Goal: Information Seeking & Learning: Learn about a topic

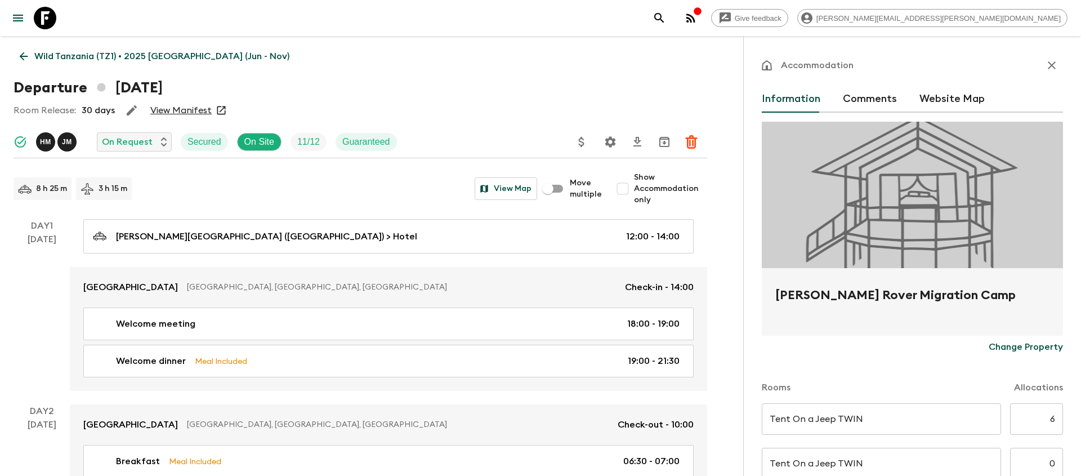
click at [664, 15] on icon "search adventures" at bounding box center [659, 18] width 10 height 10
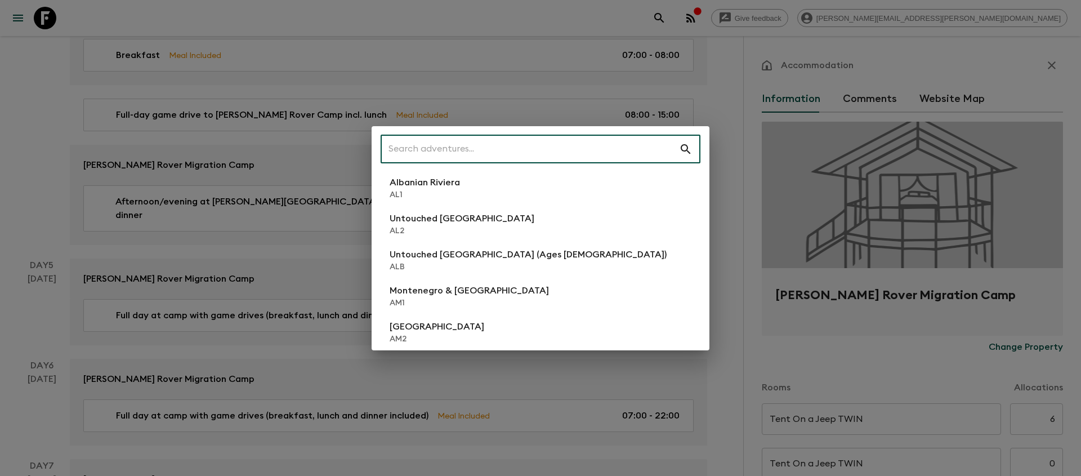
scroll to position [24, 0]
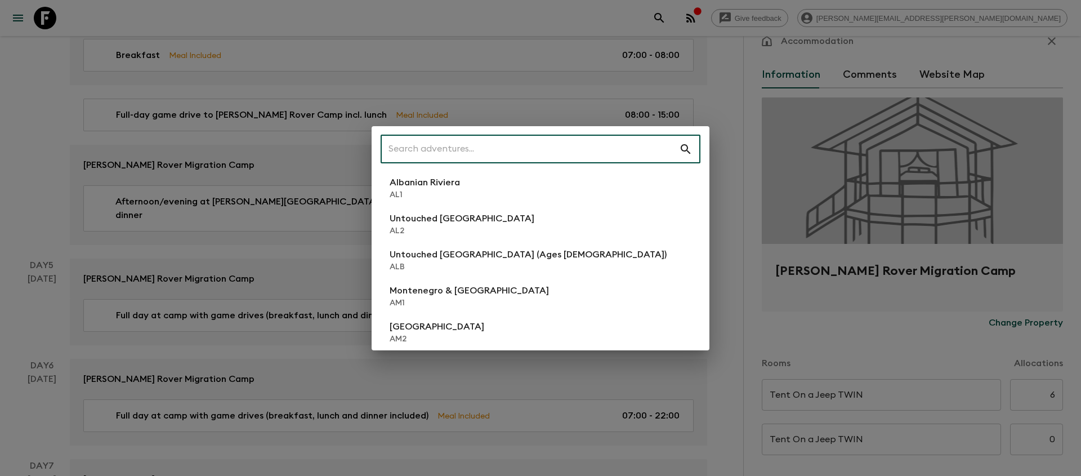
click at [425, 144] on input "text" at bounding box center [530, 149] width 298 height 32
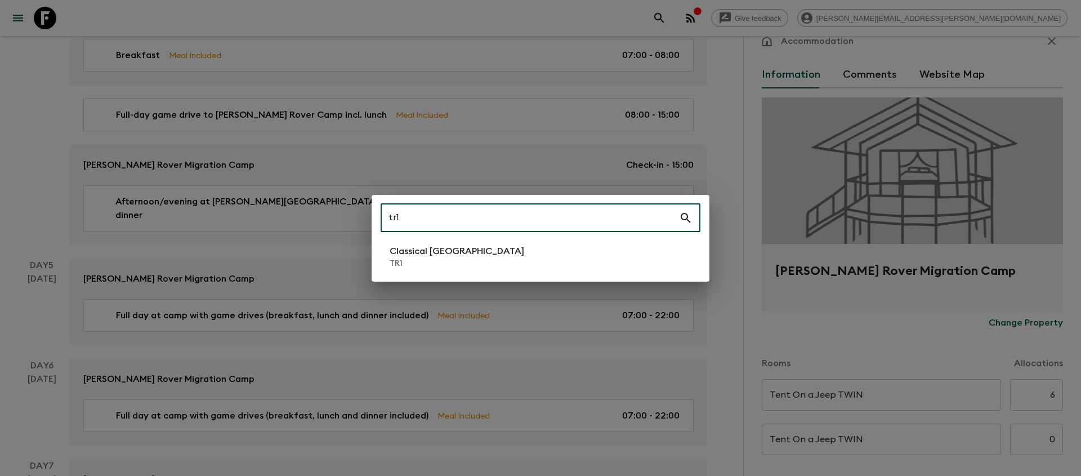
type input "tr1"
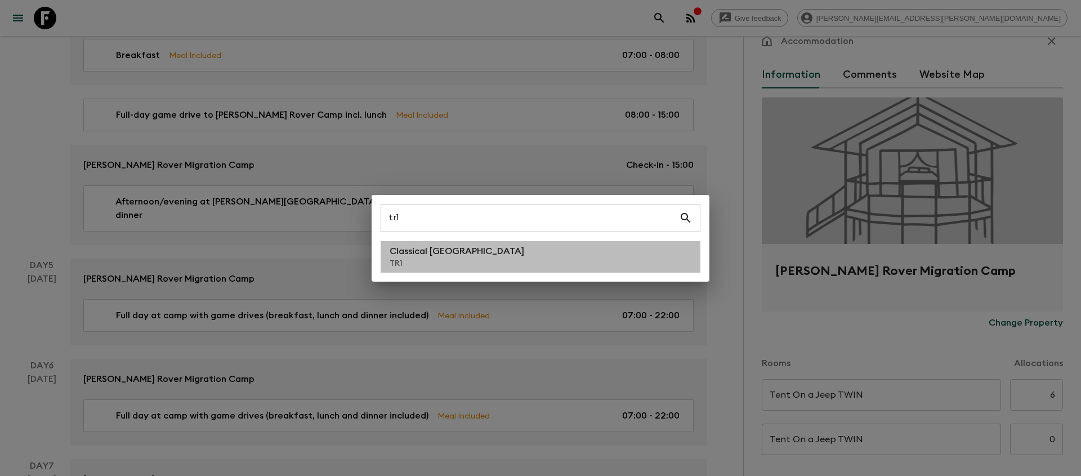
click at [398, 260] on p "TR1" at bounding box center [457, 263] width 135 height 11
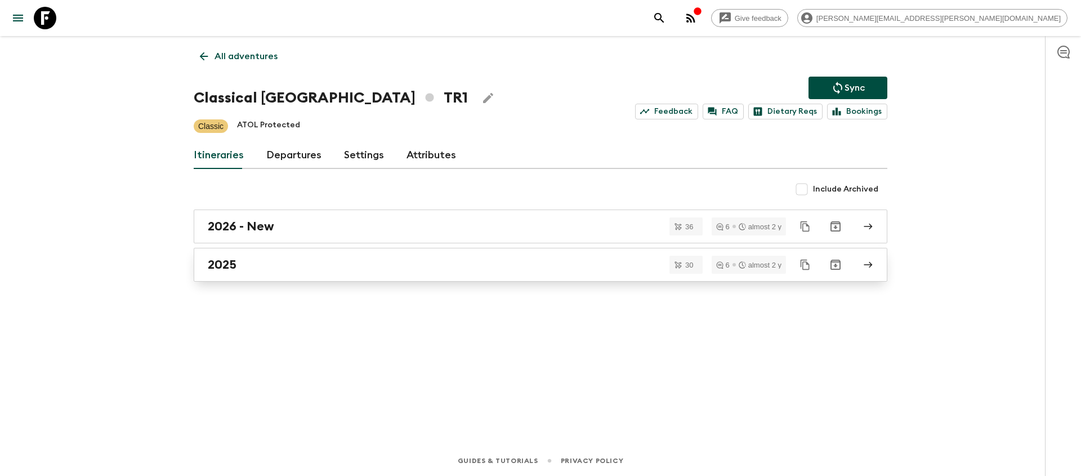
click at [335, 268] on div "2025" at bounding box center [530, 264] width 644 height 15
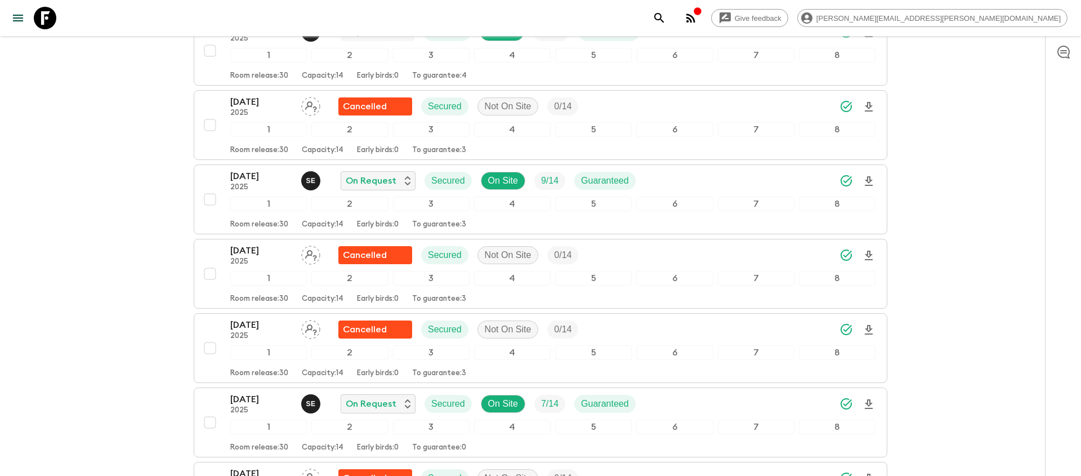
scroll to position [1142, 0]
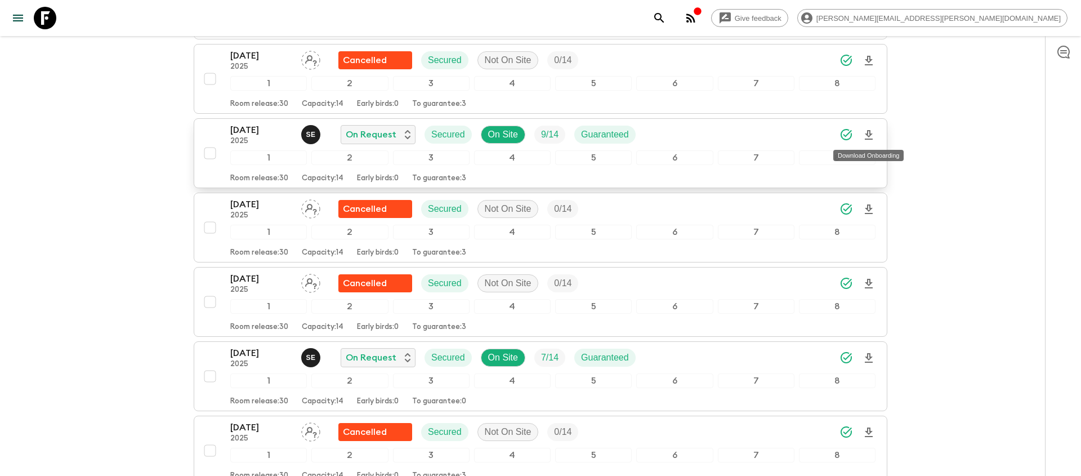
click at [871, 131] on icon "Download Onboarding" at bounding box center [869, 135] width 14 height 14
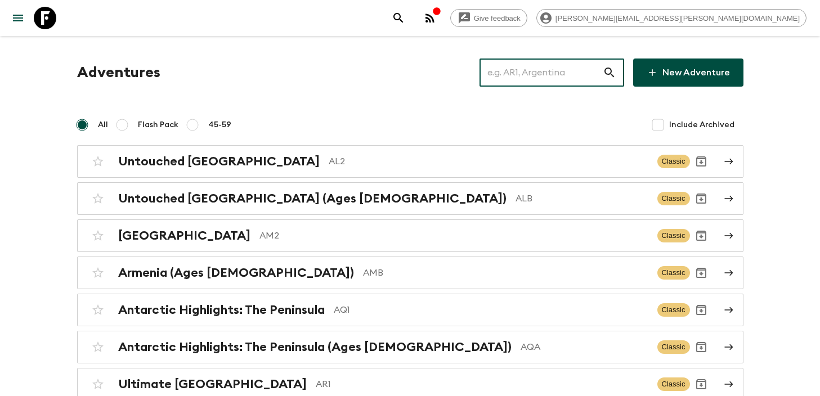
click at [538, 78] on input "text" at bounding box center [541, 73] width 123 height 32
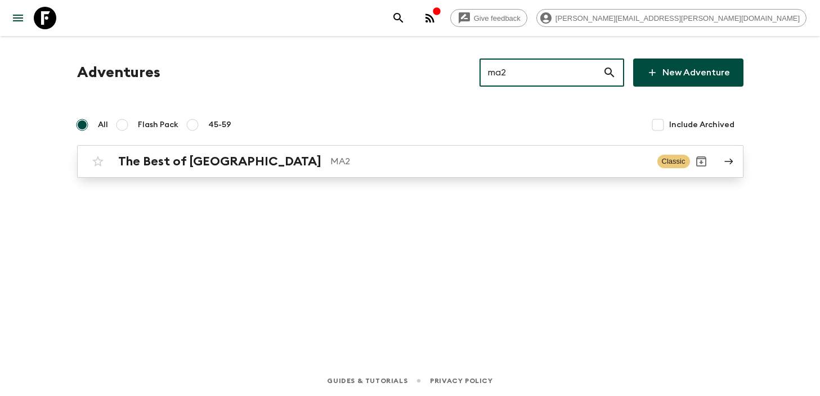
type input "ma2"
click at [333, 169] on div "The Best of Morocco MA2 Classic" at bounding box center [388, 161] width 603 height 23
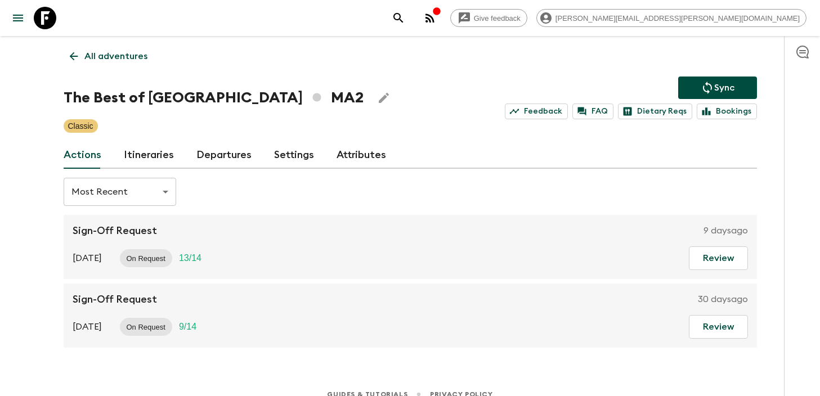
scroll to position [5, 0]
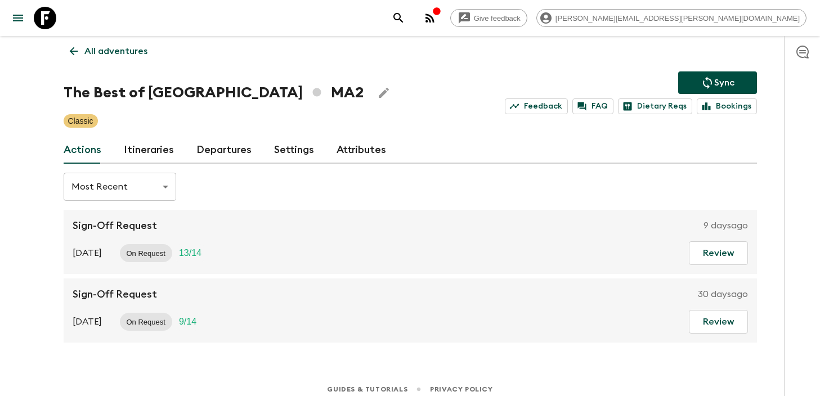
click at [150, 143] on link "Itineraries" at bounding box center [149, 150] width 50 height 27
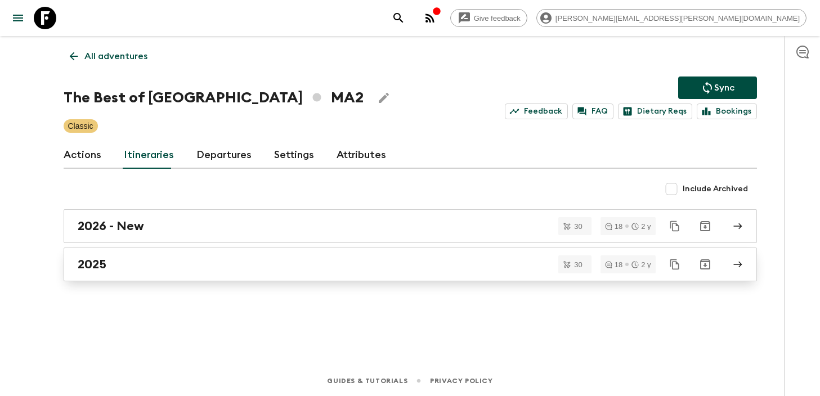
click at [249, 265] on div "2025" at bounding box center [400, 264] width 644 height 15
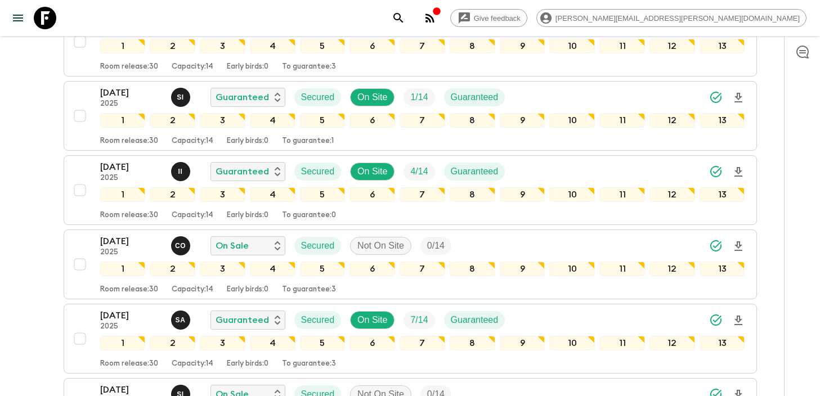
scroll to position [1922, 0]
click at [656, 159] on button "22 Nov 2025 2025 I I Guaranteed Secured On Site 4 / 14 Guaranteed 1 2 3 4 5 6 7…" at bounding box center [410, 190] width 693 height 70
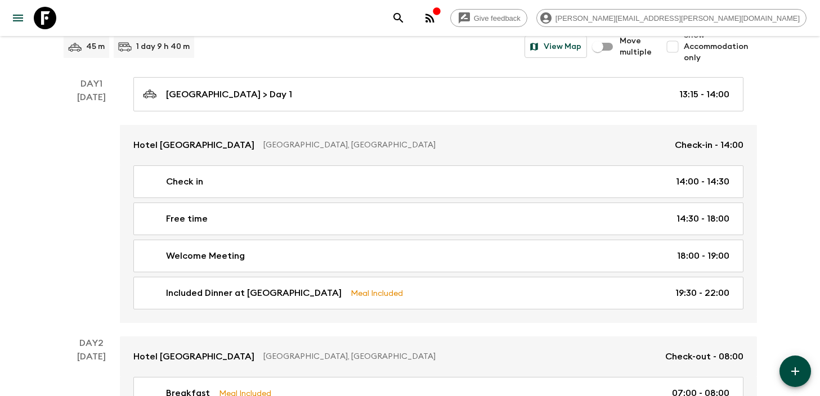
scroll to position [142, 0]
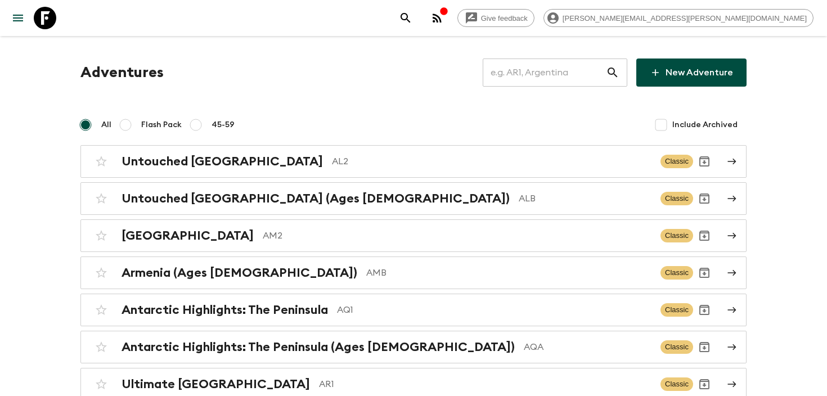
click at [543, 67] on input "text" at bounding box center [544, 73] width 123 height 32
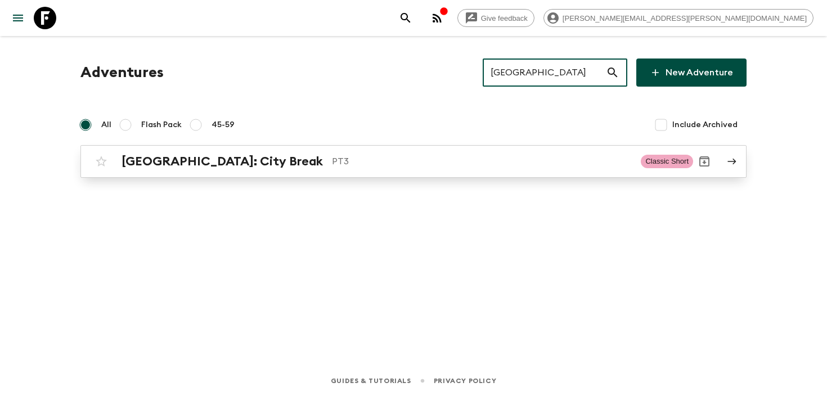
type input "lisbon"
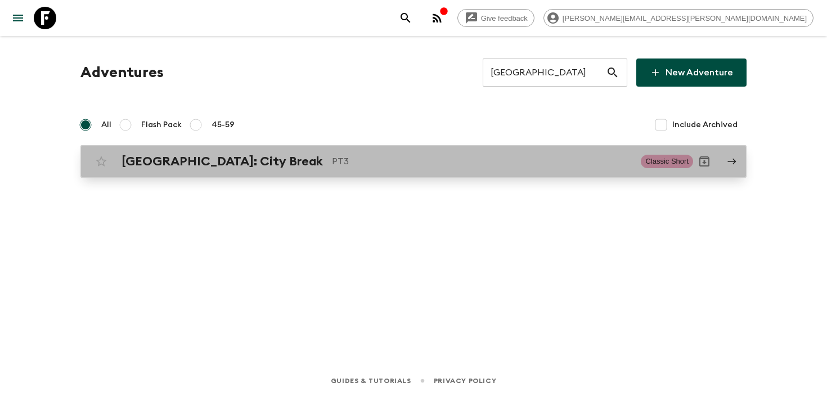
click at [454, 167] on p "PT3" at bounding box center [482, 162] width 300 height 14
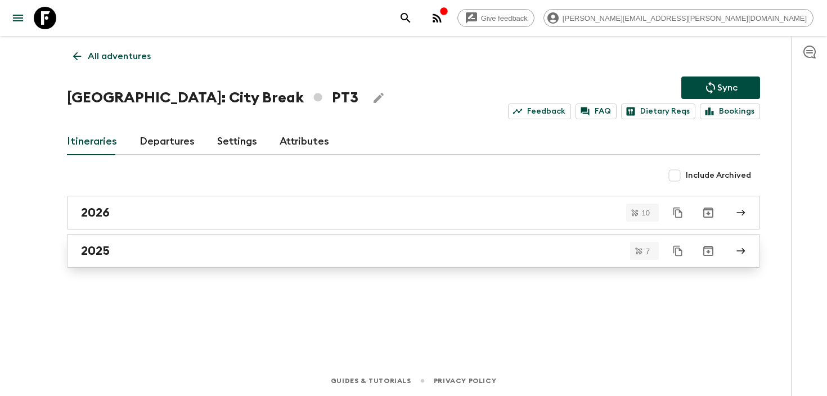
click at [174, 248] on div "2025" at bounding box center [403, 251] width 644 height 15
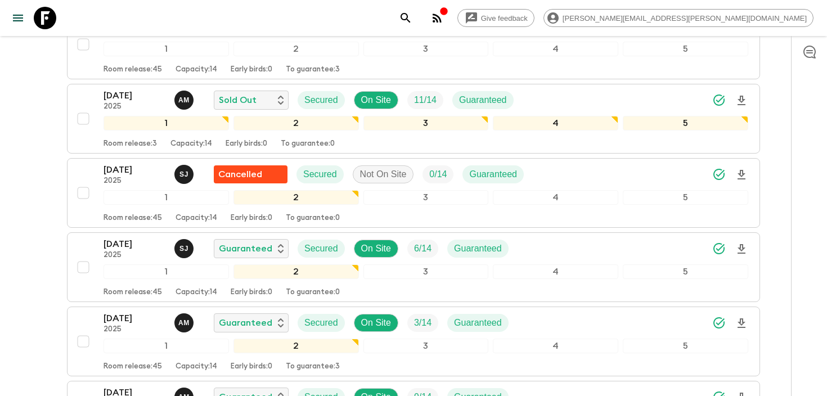
scroll to position [441, 0]
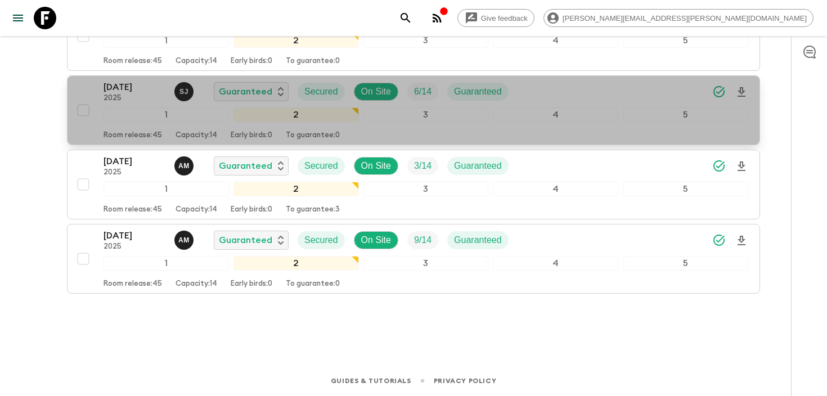
click at [591, 94] on div "14 Oct 2025 2025 S J Guaranteed Secured On Site 6 / 14 Guaranteed" at bounding box center [426, 91] width 645 height 23
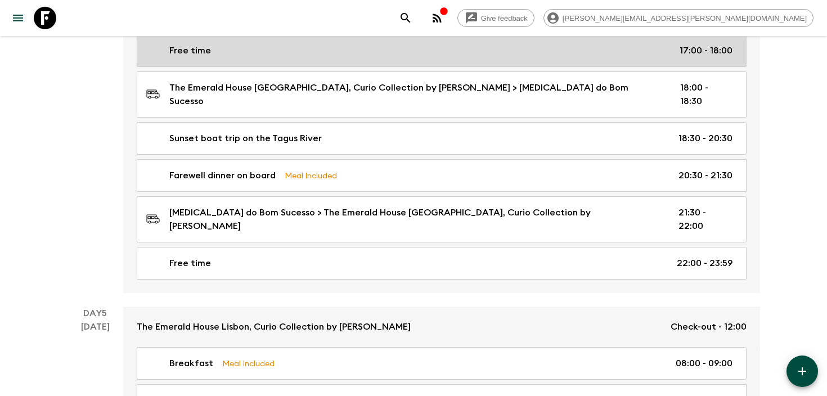
scroll to position [1656, 0]
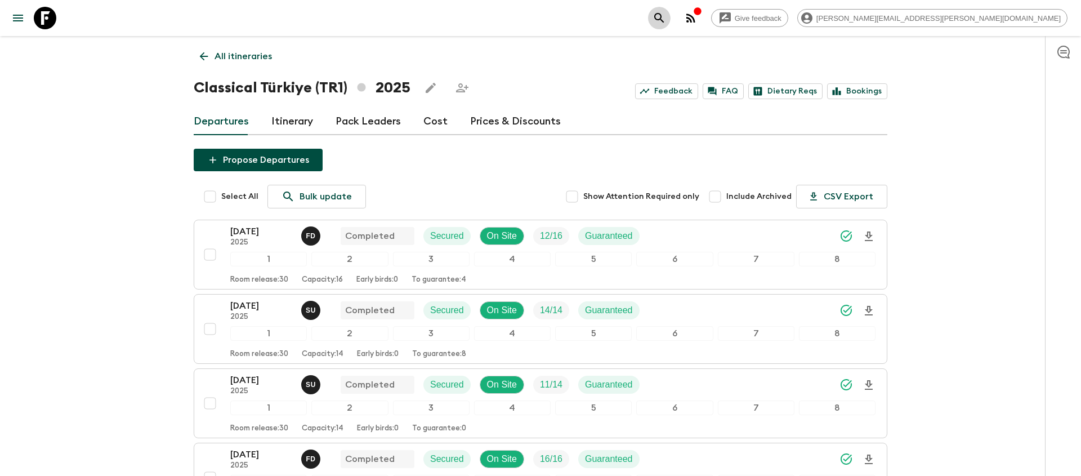
click at [666, 17] on icon "search adventures" at bounding box center [659, 18] width 14 height 14
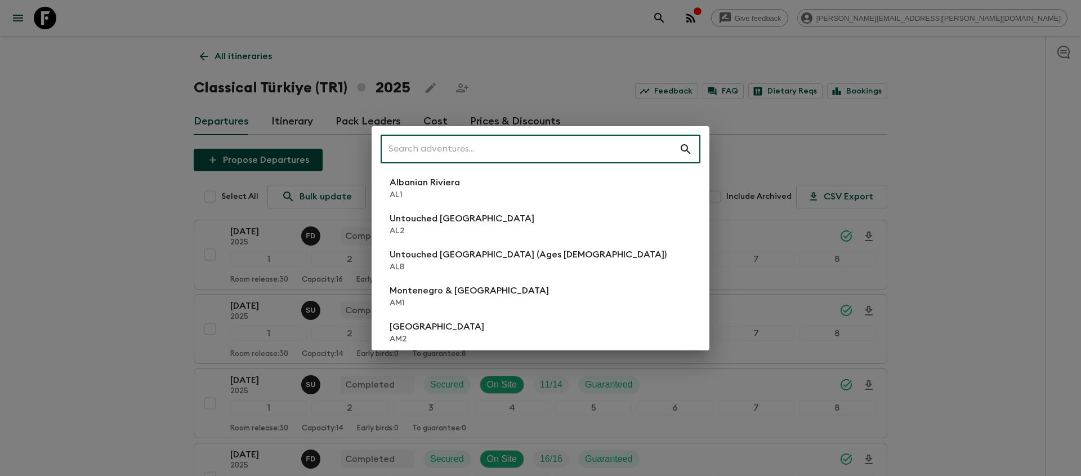
click at [406, 151] on input "text" at bounding box center [530, 149] width 298 height 32
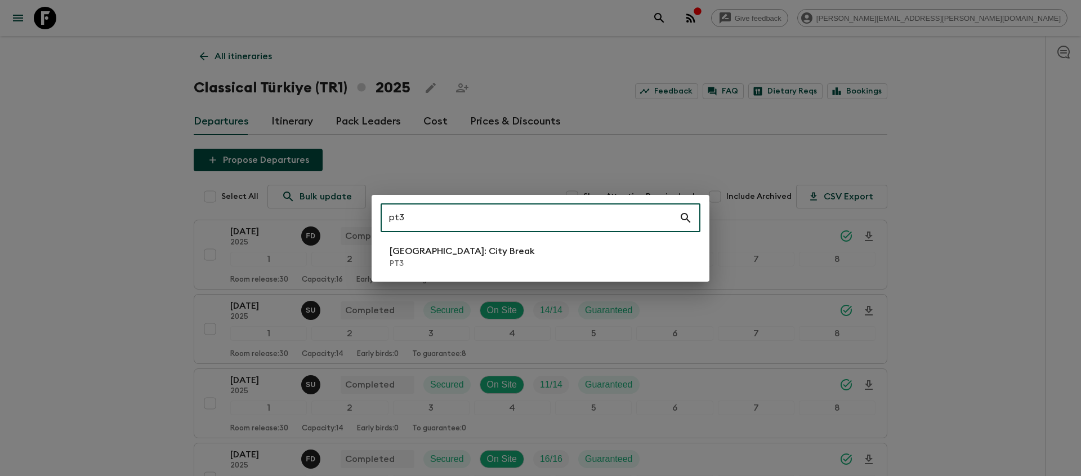
type input "pt3"
click at [413, 263] on p "PT3" at bounding box center [462, 263] width 145 height 11
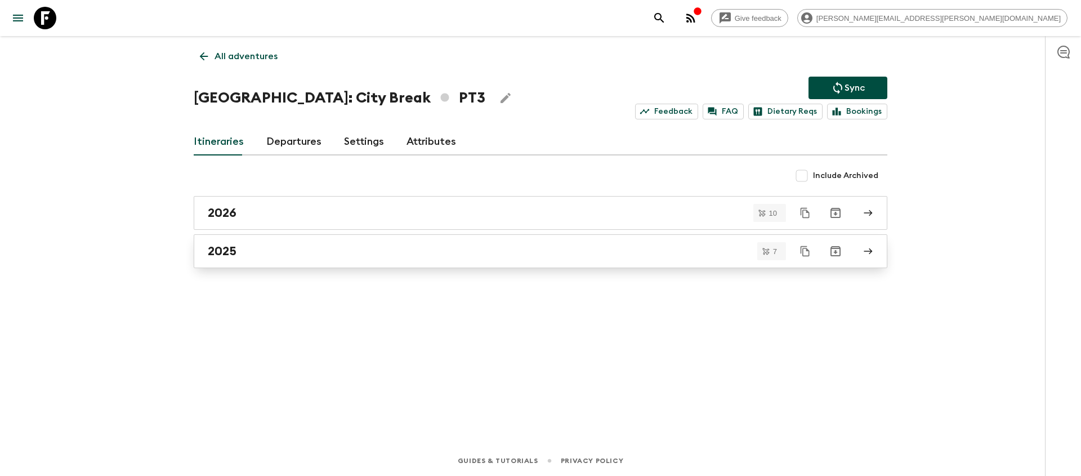
click at [530, 258] on link "2025" at bounding box center [540, 251] width 693 height 34
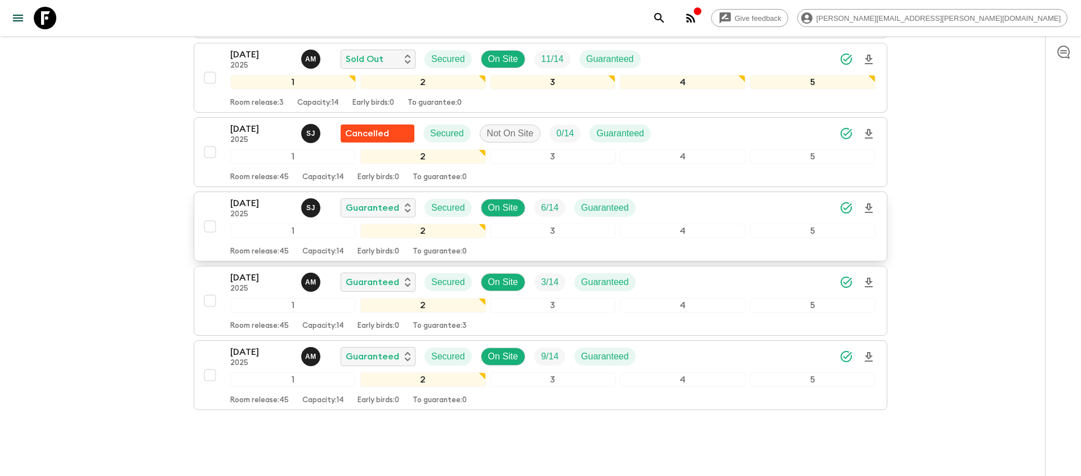
scroll to position [348, 0]
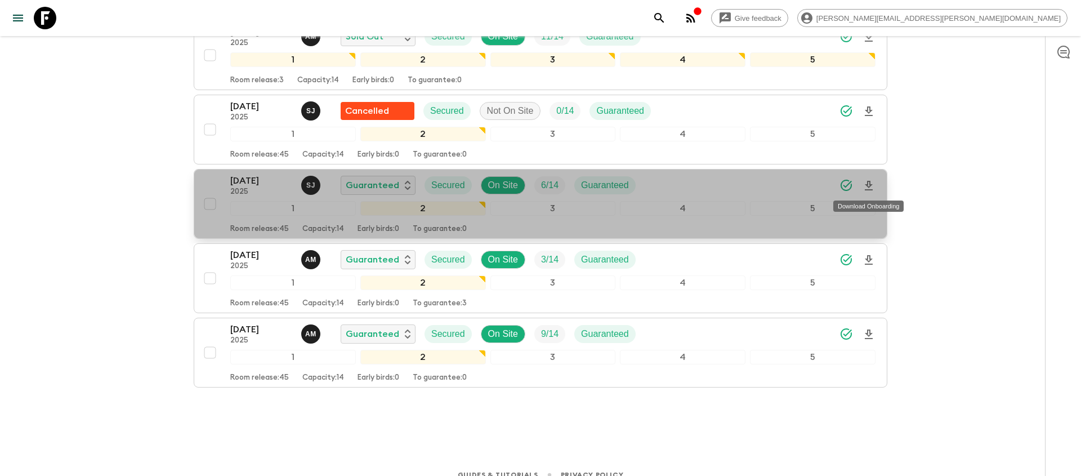
click at [867, 187] on icon "Download Onboarding" at bounding box center [869, 186] width 14 height 14
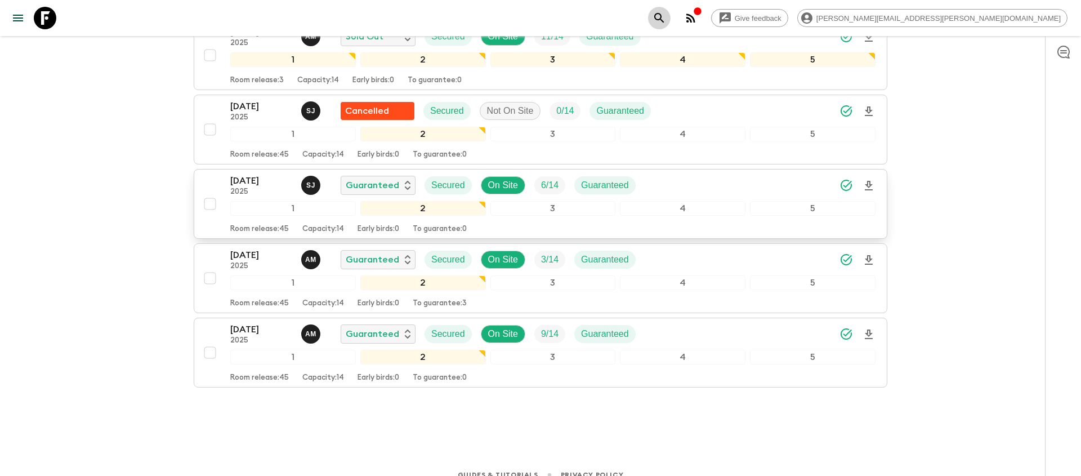
click at [666, 15] on icon "search adventures" at bounding box center [659, 18] width 14 height 14
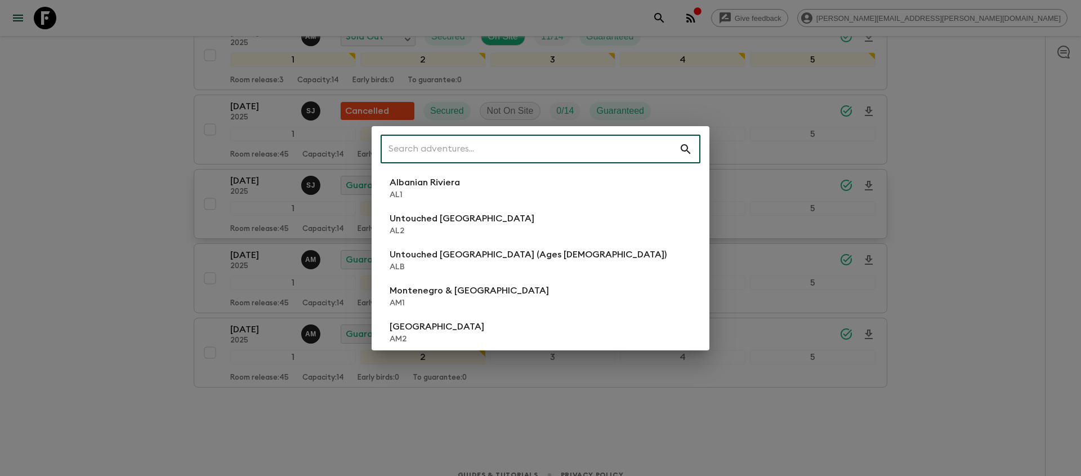
click at [637, 143] on input "text" at bounding box center [530, 149] width 298 height 32
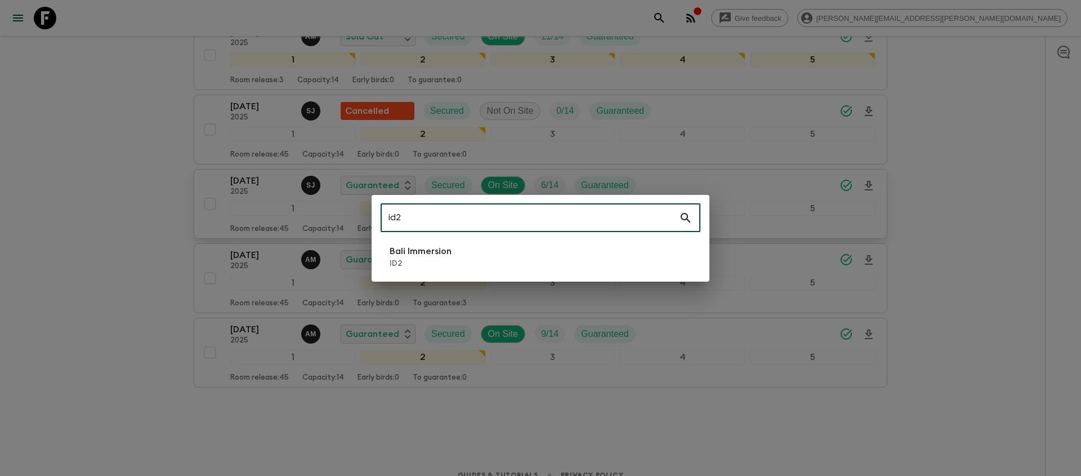
type input "id2"
click at [502, 258] on li "Bali Immersion ID2" at bounding box center [541, 257] width 320 height 32
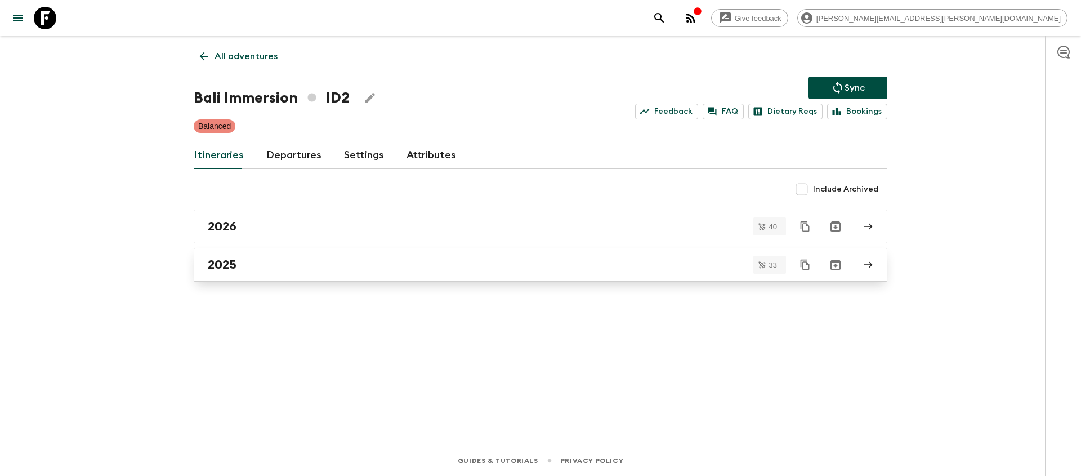
click at [494, 269] on div "2025" at bounding box center [530, 264] width 644 height 15
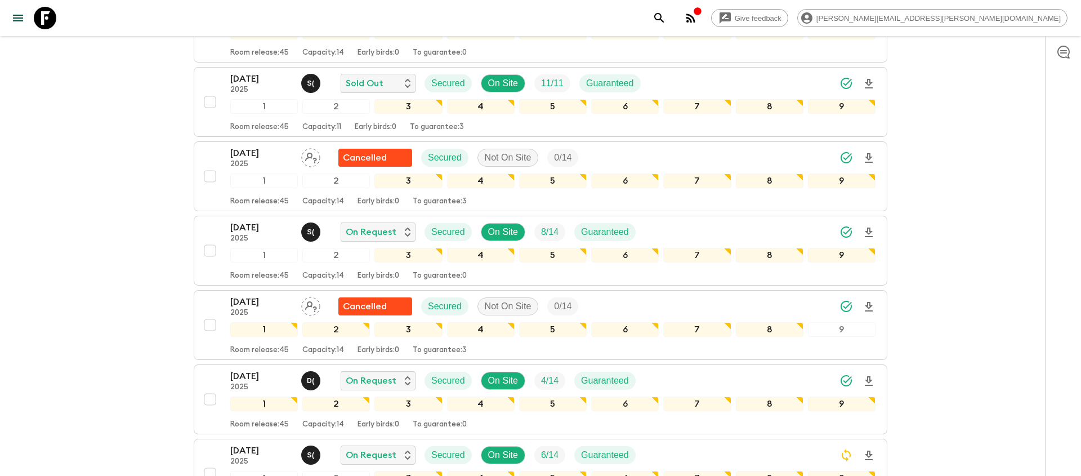
scroll to position [825, 0]
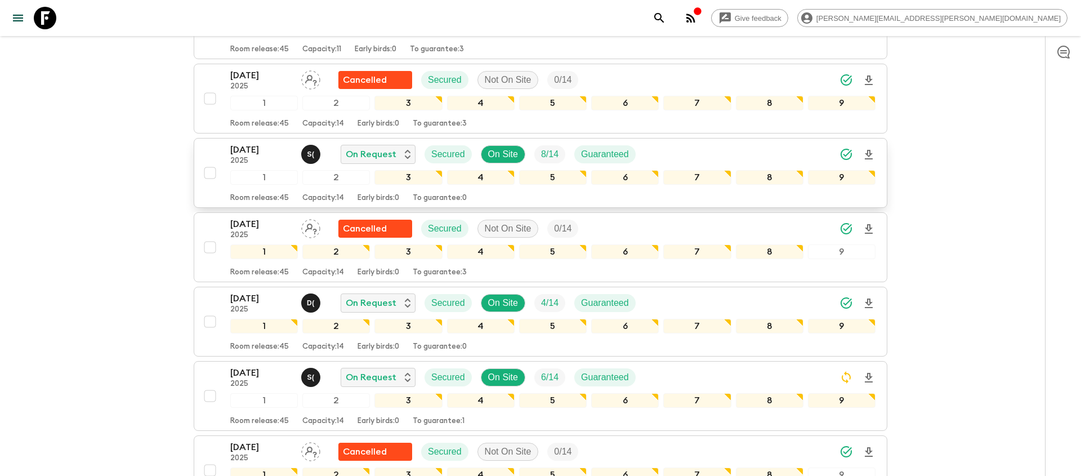
click at [869, 156] on icon "Download Onboarding" at bounding box center [869, 155] width 14 height 14
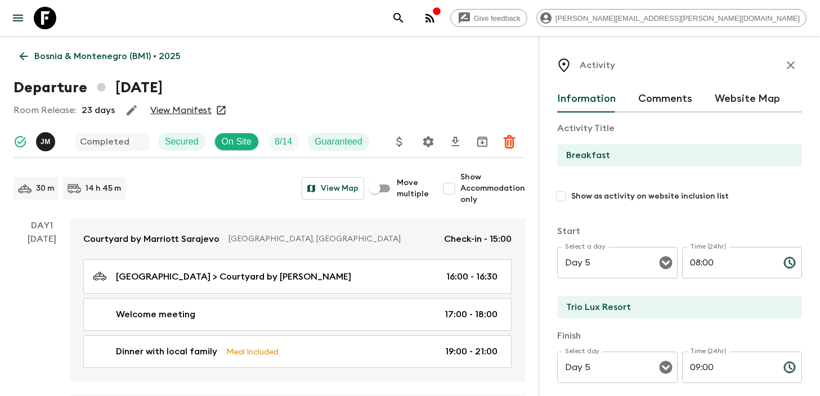
scroll to position [1433, 0]
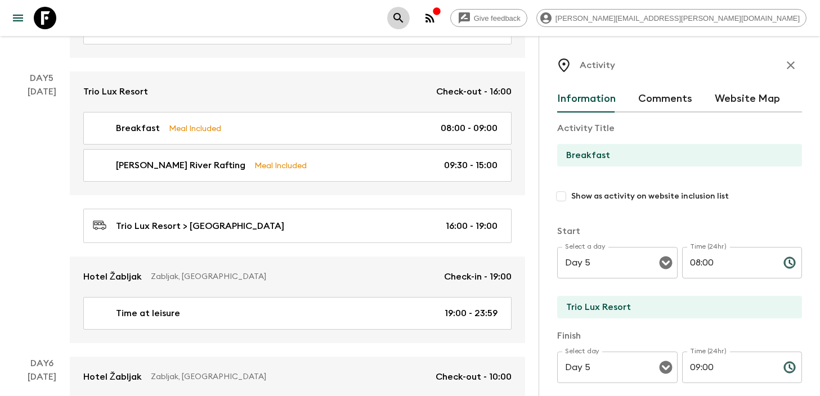
click at [405, 17] on icon "search adventures" at bounding box center [399, 18] width 14 height 14
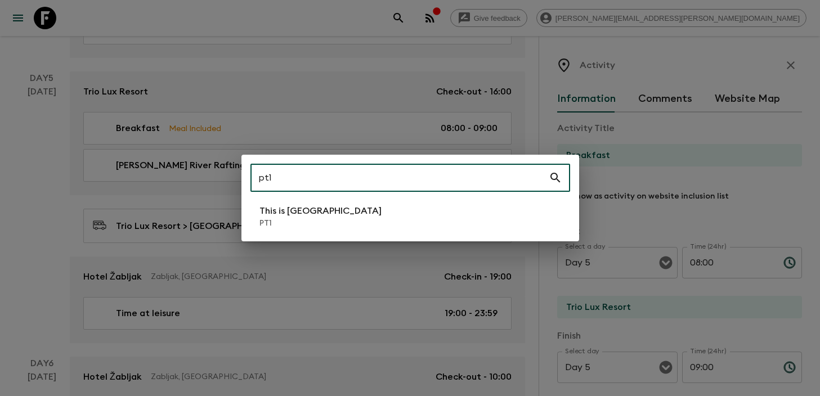
type input "pt1"
click at [293, 218] on div "This is Portugal PT1" at bounding box center [320, 216] width 122 height 25
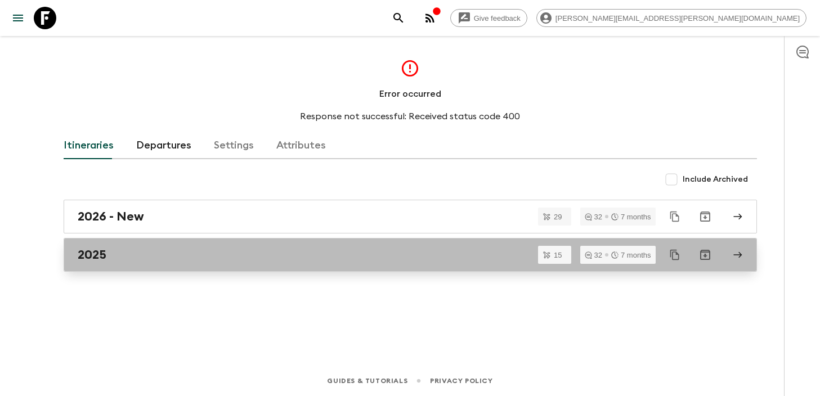
click at [149, 252] on div "2025" at bounding box center [400, 255] width 644 height 15
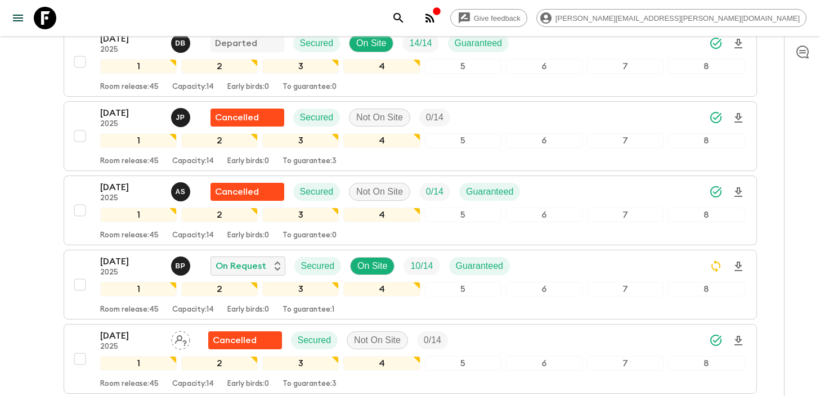
scroll to position [201, 0]
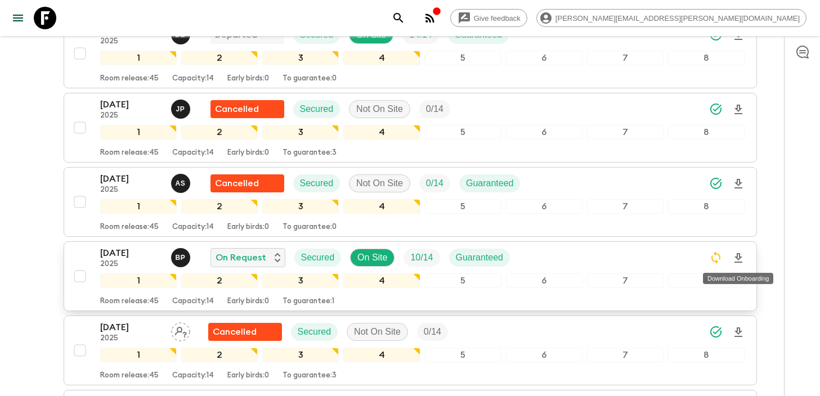
click at [737, 259] on icon "Download Onboarding" at bounding box center [739, 258] width 8 height 10
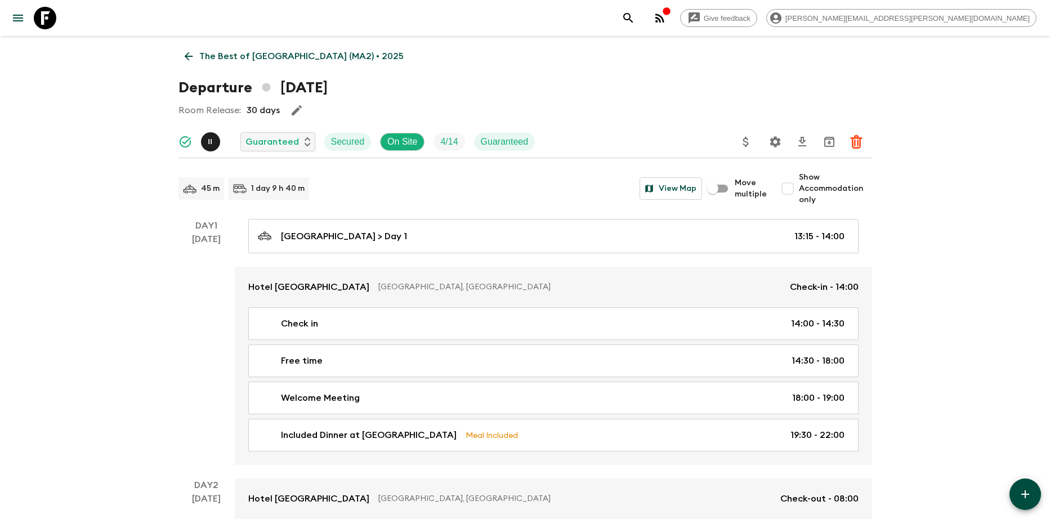
click at [274, 61] on p "The Best of [GEOGRAPHIC_DATA] (MA2) • 2025" at bounding box center [301, 57] width 204 height 14
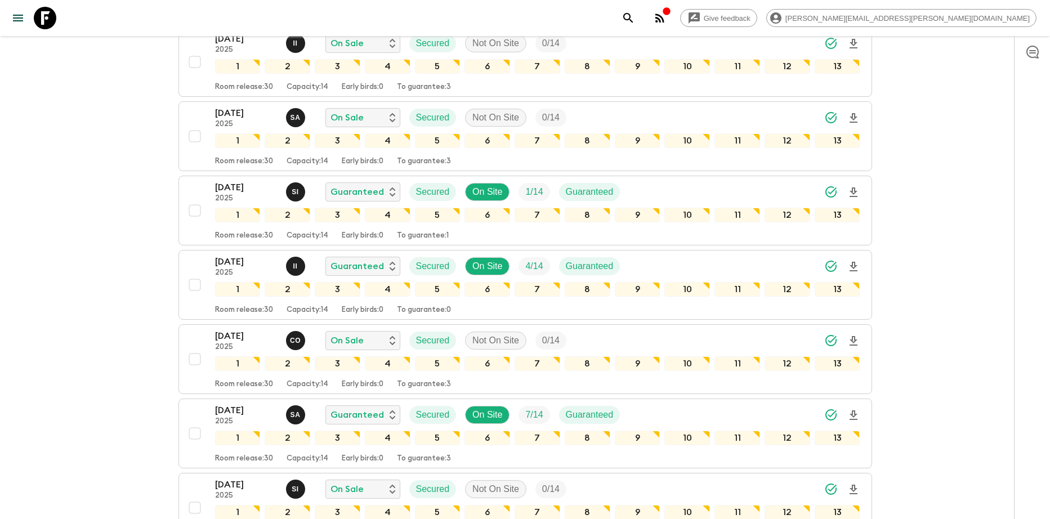
scroll to position [1828, 0]
click at [852, 266] on icon "Download Onboarding" at bounding box center [853, 266] width 8 height 10
click at [703, 263] on div "22 Nov 2025 2025 I I Guaranteed Secured On Site 4 / 14 Guaranteed" at bounding box center [537, 265] width 645 height 23
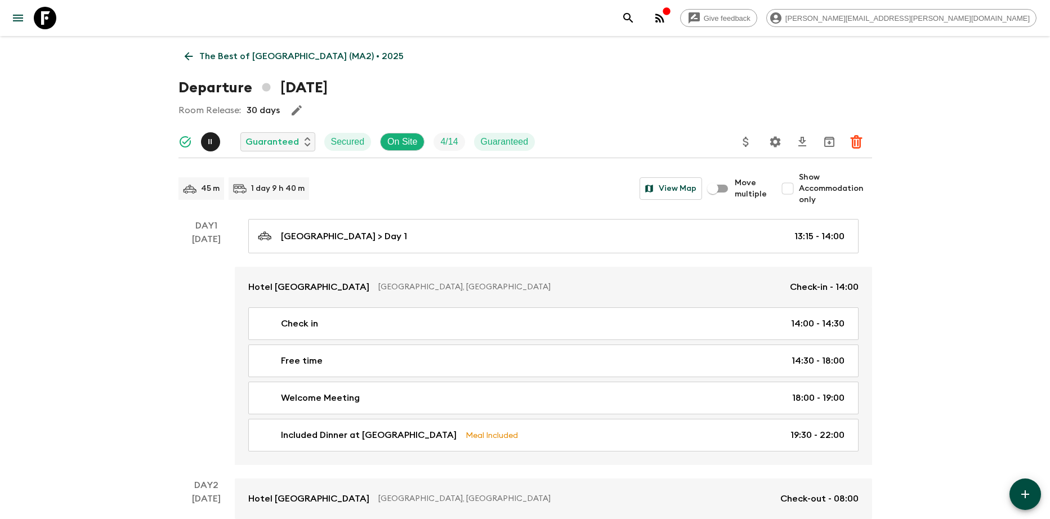
scroll to position [24, 0]
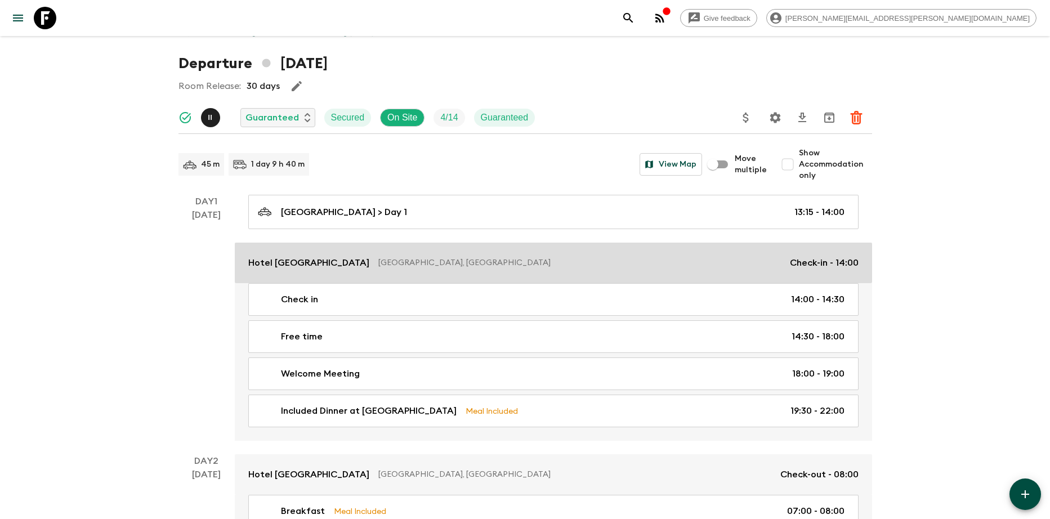
click at [290, 264] on p "Hotel [GEOGRAPHIC_DATA]" at bounding box center [308, 263] width 121 height 14
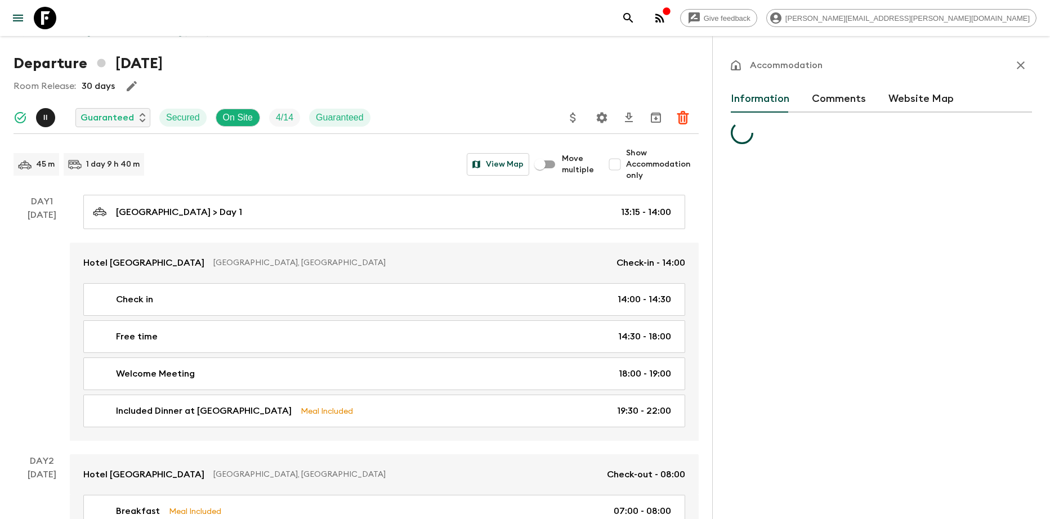
click at [1024, 68] on icon "button" at bounding box center [1021, 66] width 14 height 14
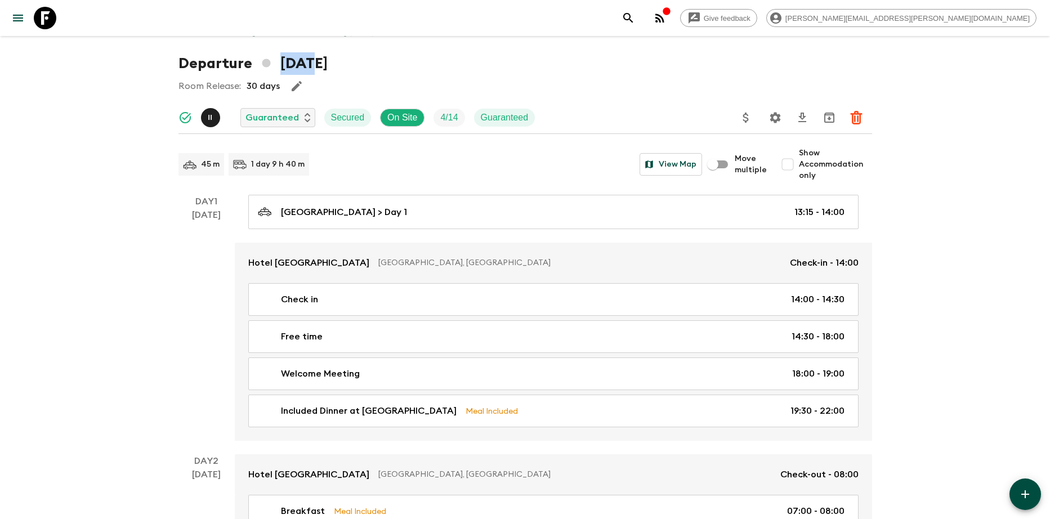
drag, startPoint x: 280, startPoint y: 64, endPoint x: 314, endPoint y: 66, distance: 34.4
click at [314, 66] on h1 "Departure 22nd November 2025" at bounding box center [252, 63] width 149 height 23
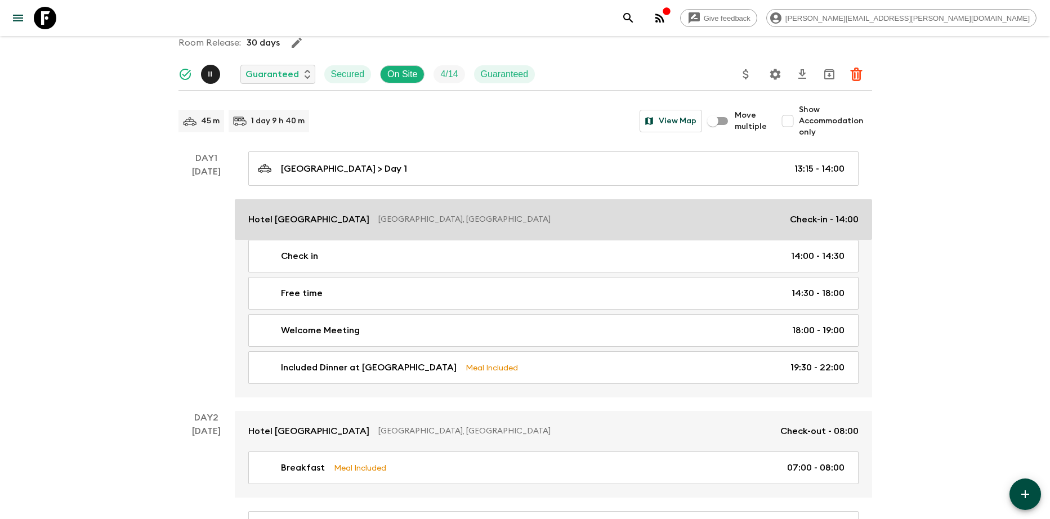
scroll to position [68, 0]
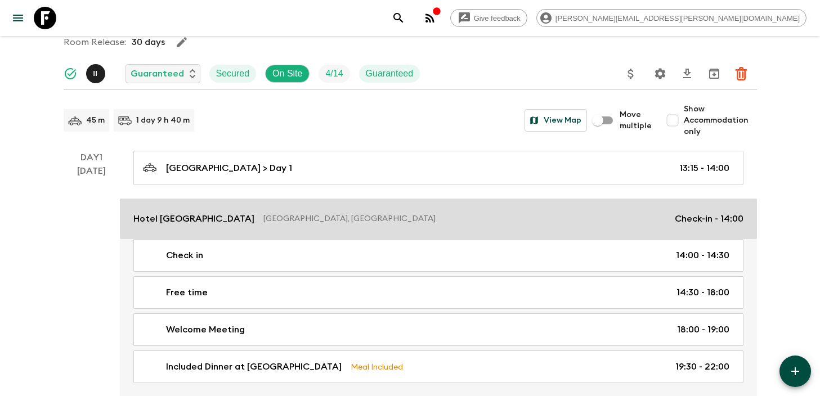
scroll to position [68, 0]
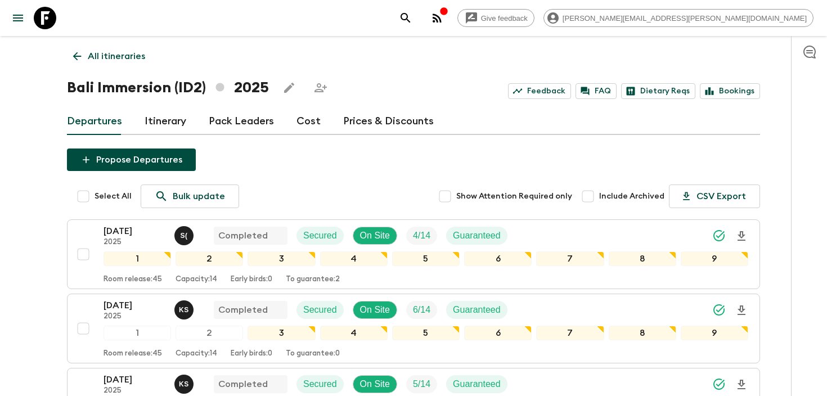
drag, startPoint x: 0, startPoint y: 0, endPoint x: 564, endPoint y: 19, distance: 564.3
click at [410, 19] on icon "search adventures" at bounding box center [406, 18] width 10 height 10
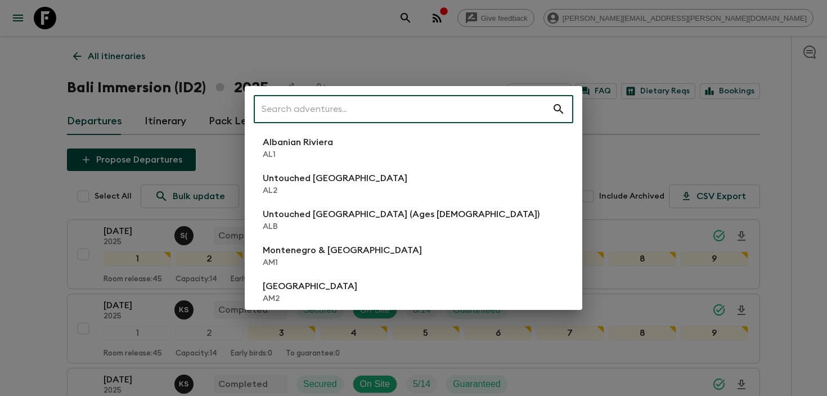
click at [446, 99] on input "text" at bounding box center [403, 109] width 298 height 32
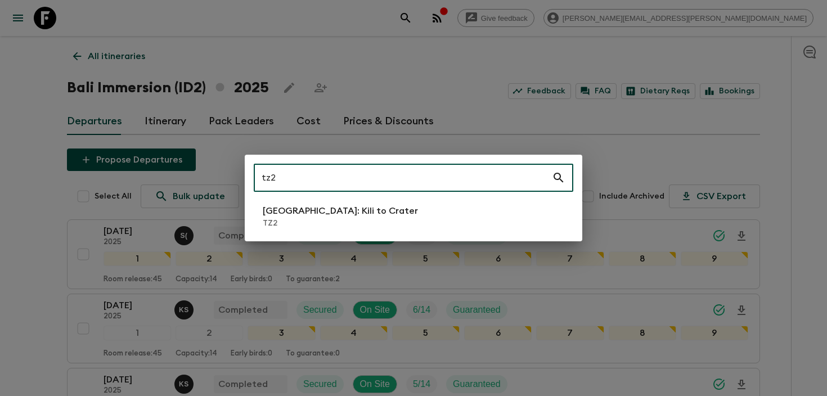
type input "tz2"
click at [345, 216] on p "[GEOGRAPHIC_DATA]: Kili to Crater" at bounding box center [340, 211] width 155 height 14
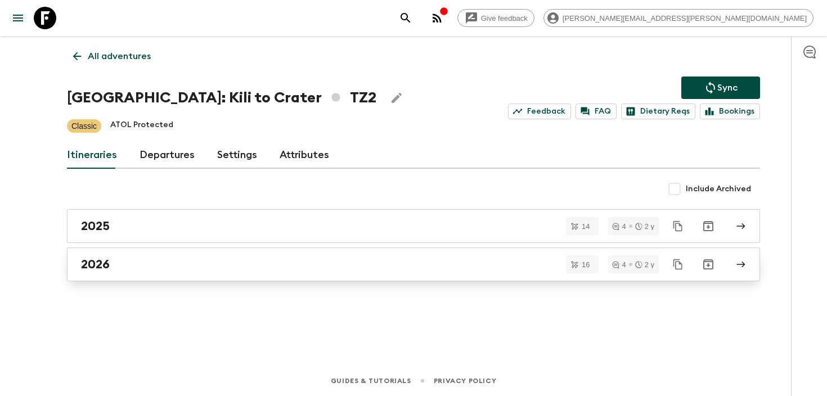
click at [97, 260] on h2 "2026" at bounding box center [95, 264] width 29 height 15
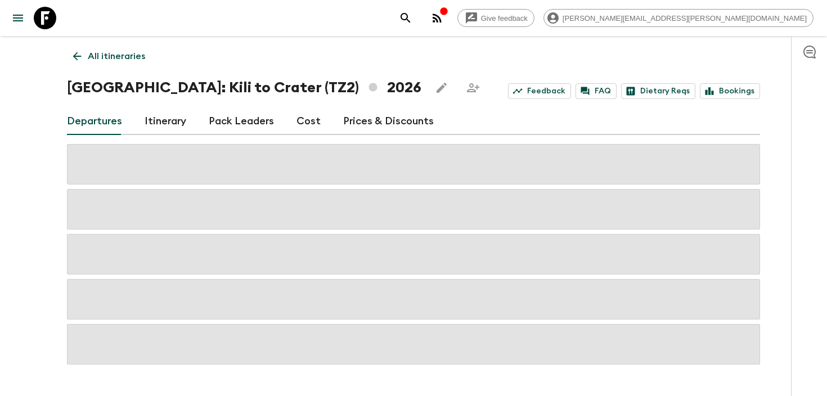
click at [101, 55] on p "All itineraries" at bounding box center [116, 57] width 57 height 14
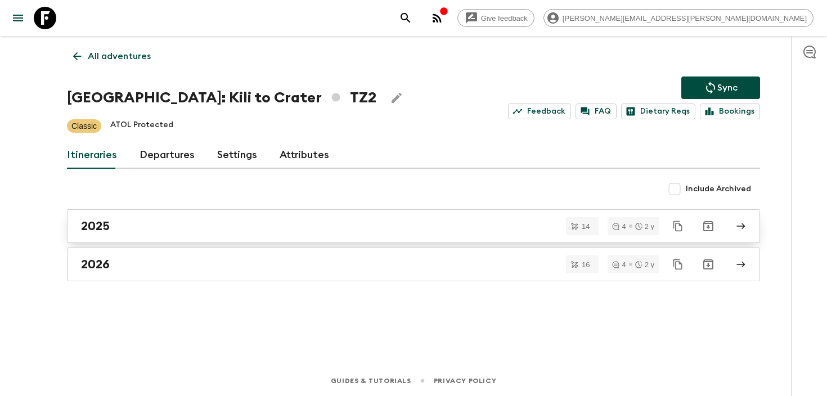
click at [120, 228] on div "2025" at bounding box center [403, 226] width 644 height 15
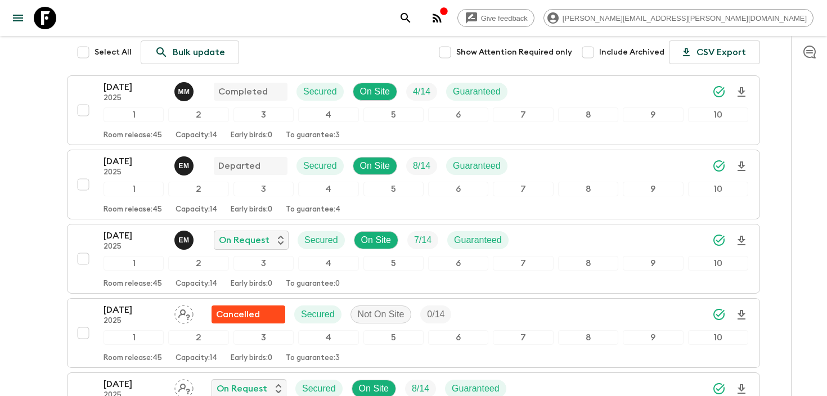
scroll to position [145, 0]
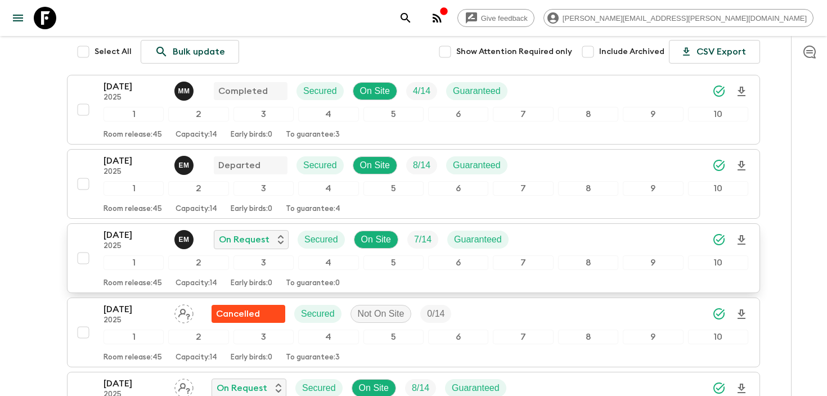
click at [633, 243] on div "[DATE] 2025 E M On Request Secured On Site 7 / 14 Guaranteed" at bounding box center [426, 240] width 645 height 23
